Goal: Navigation & Orientation: Find specific page/section

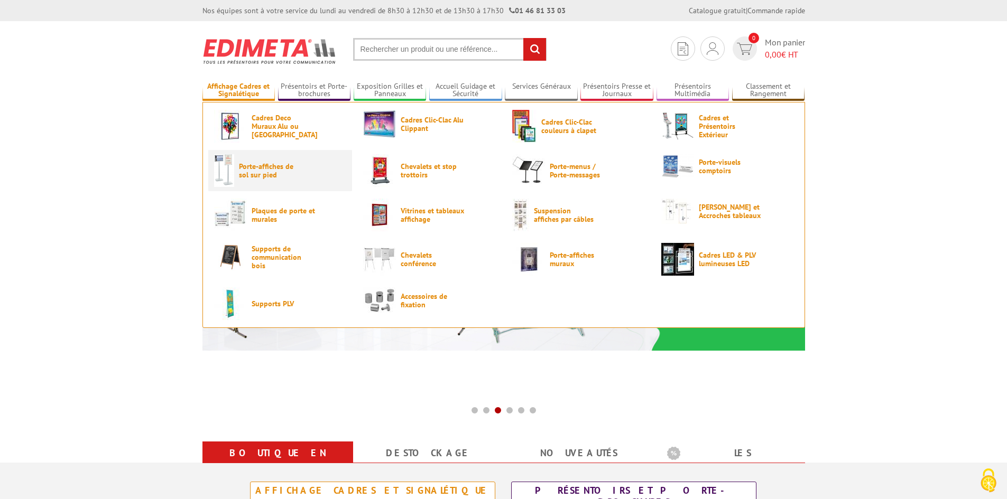
click at [262, 169] on span "Porte-affiches de sol sur pied" at bounding box center [270, 170] width 63 height 17
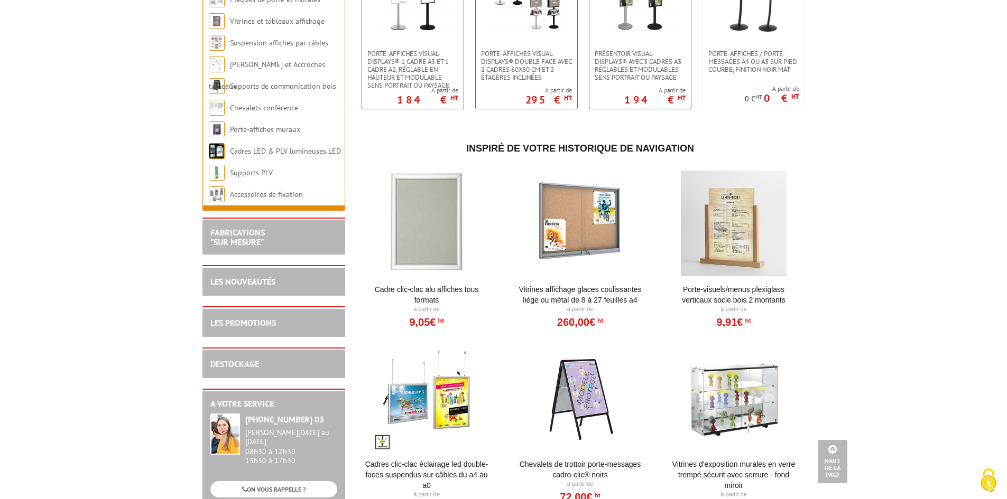
scroll to position [2114, 0]
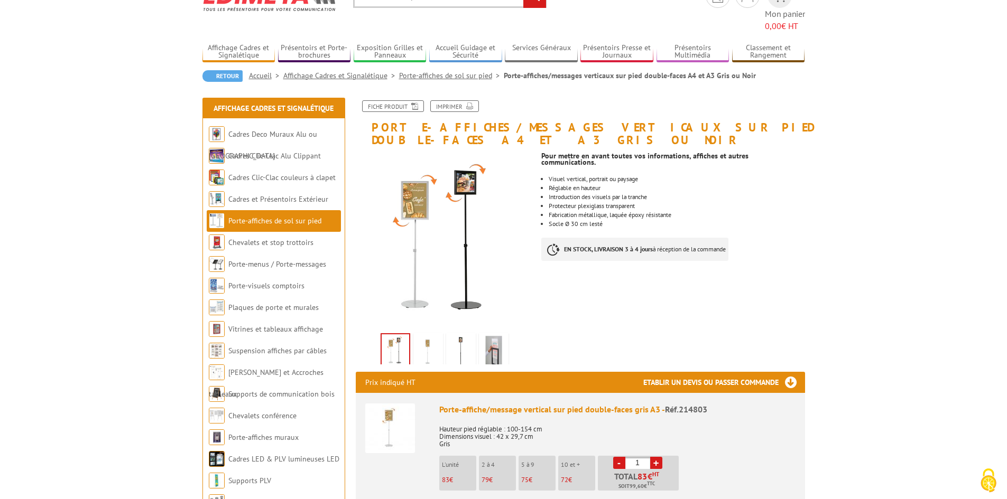
scroll to position [106, 0]
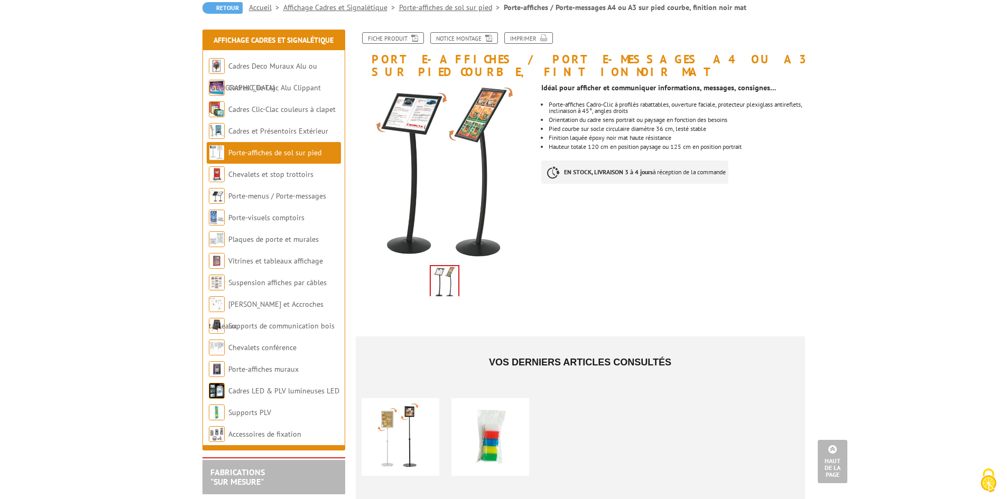
scroll to position [106, 0]
